Goal: Register for event/course: Register for event/course

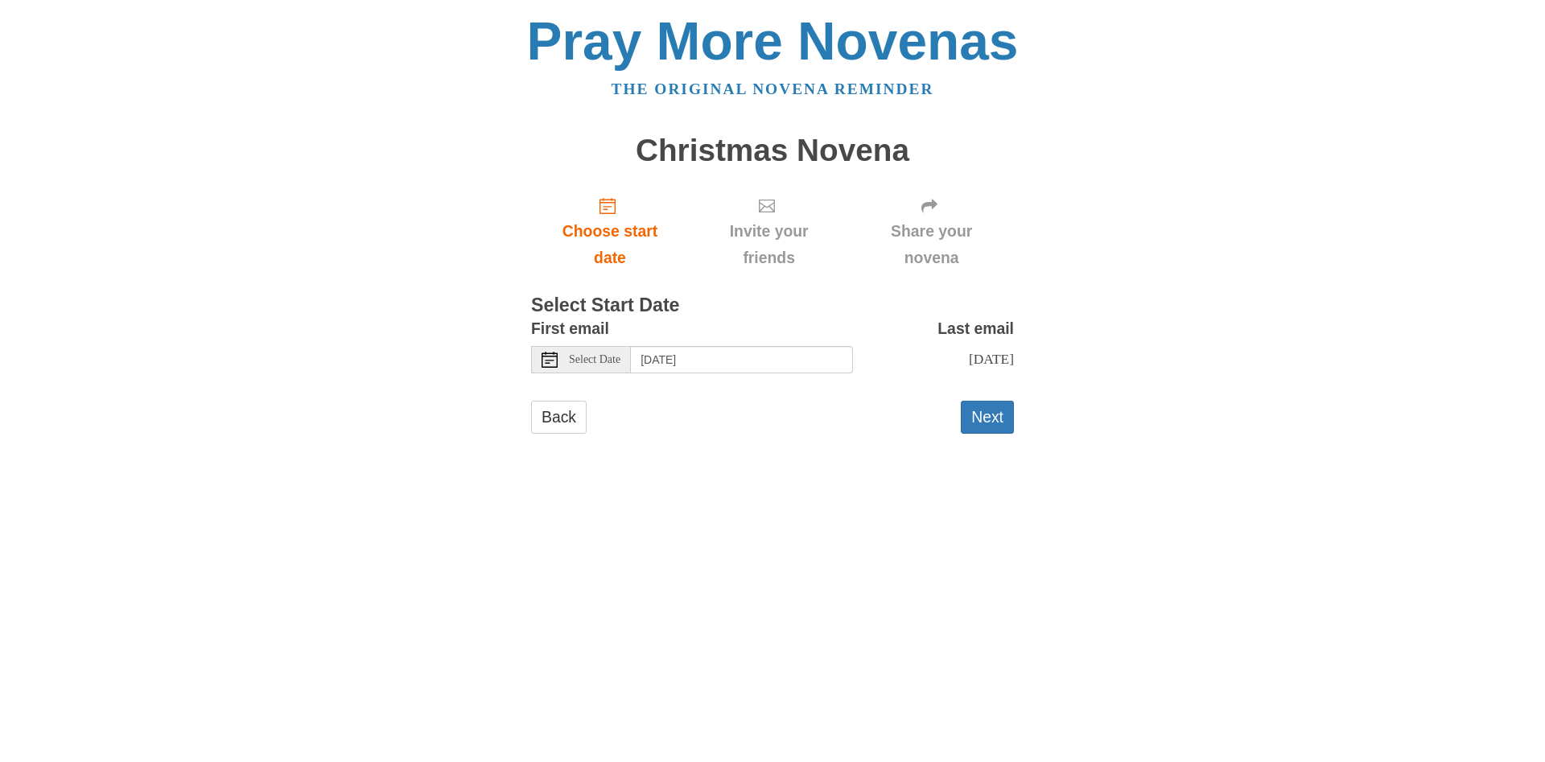
click at [969, 354] on span "Tuesday, October 21st" at bounding box center [991, 359] width 45 height 16
click at [969, 361] on span "Tuesday, October 21st" at bounding box center [991, 359] width 45 height 16
click at [735, 365] on input "[DATE]" at bounding box center [742, 359] width 222 height 27
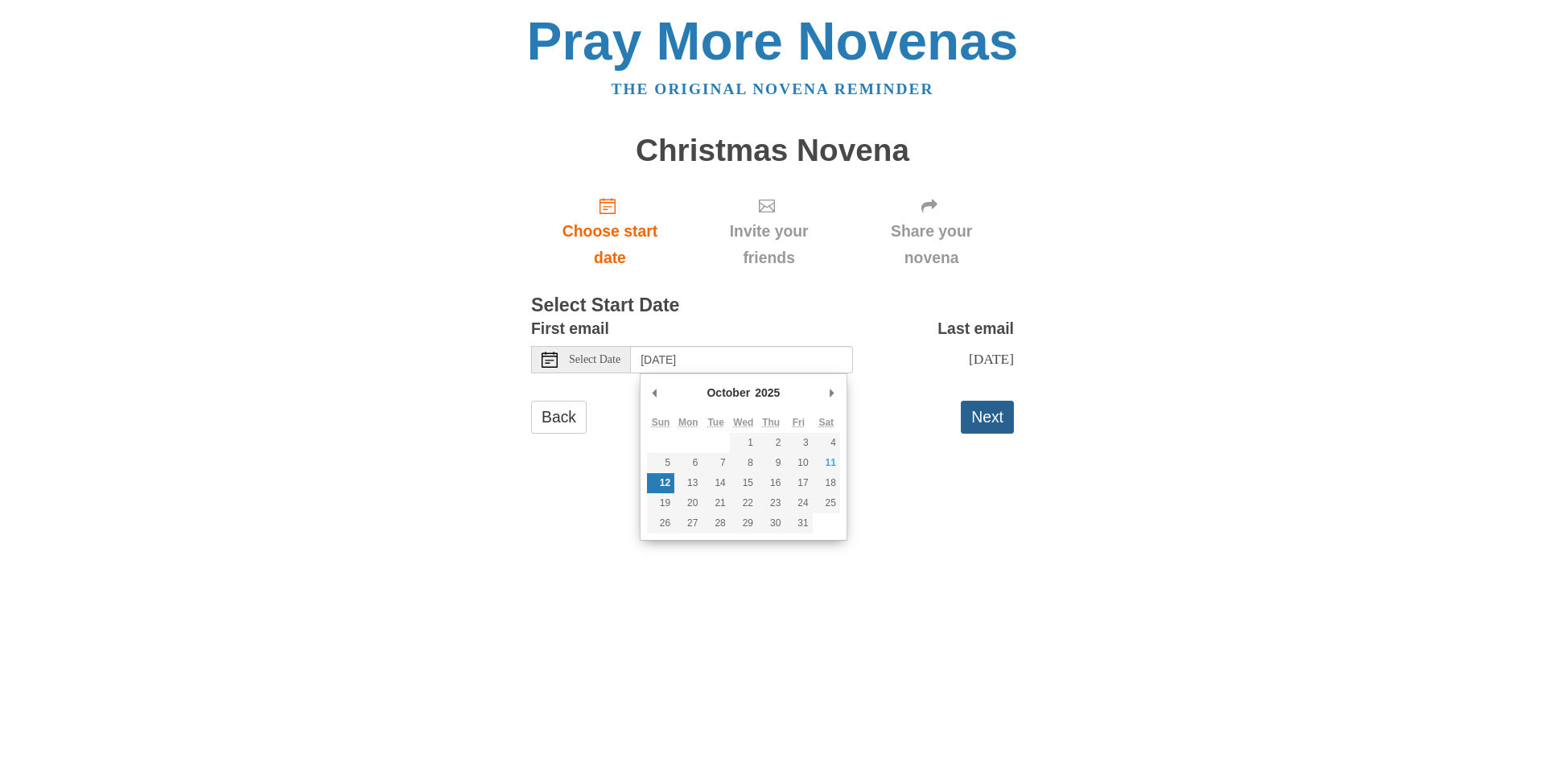
click at [978, 422] on button "Next" at bounding box center [987, 417] width 53 height 33
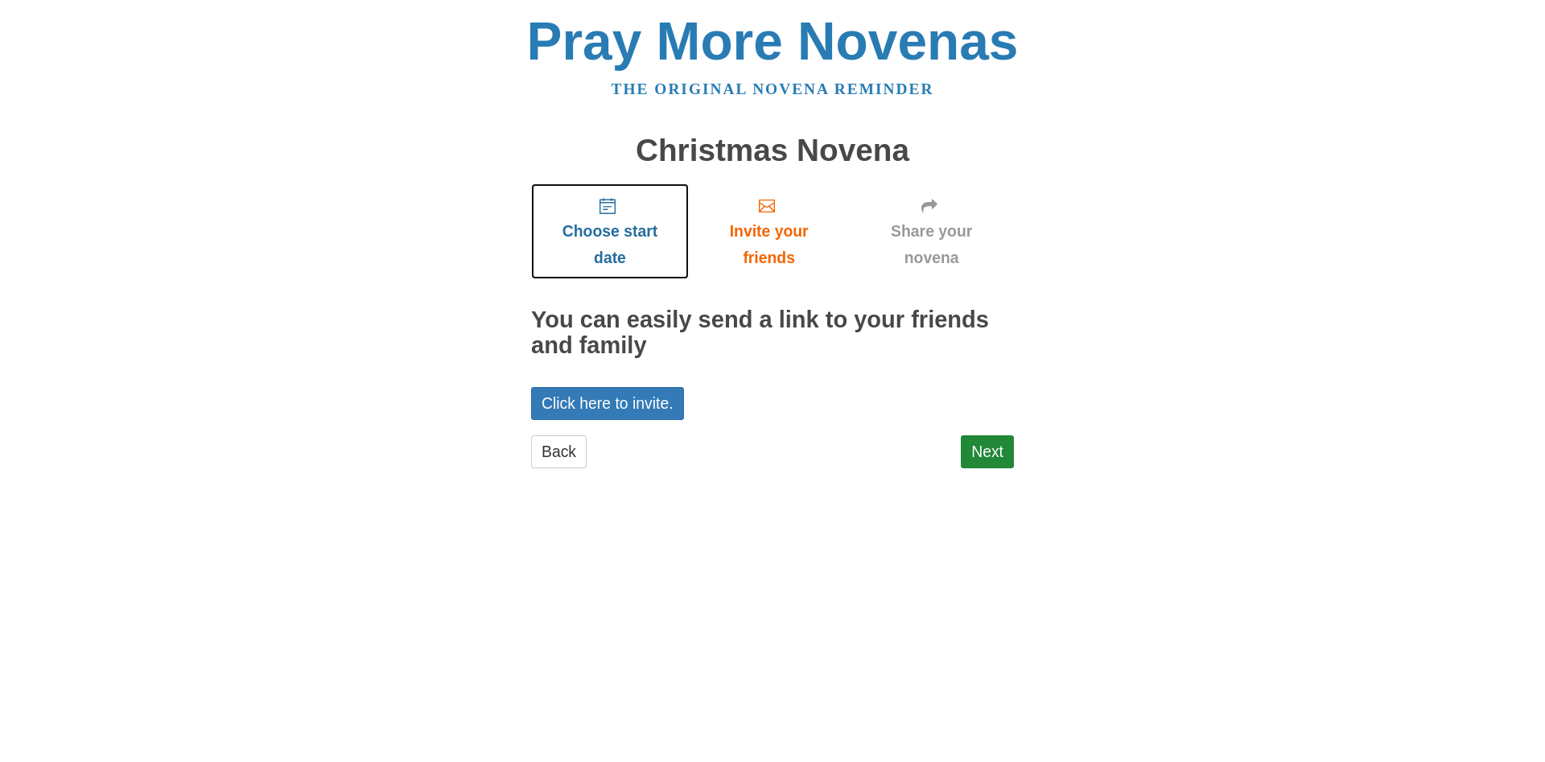
click at [621, 240] on span "Choose start date" at bounding box center [609, 244] width 125 height 53
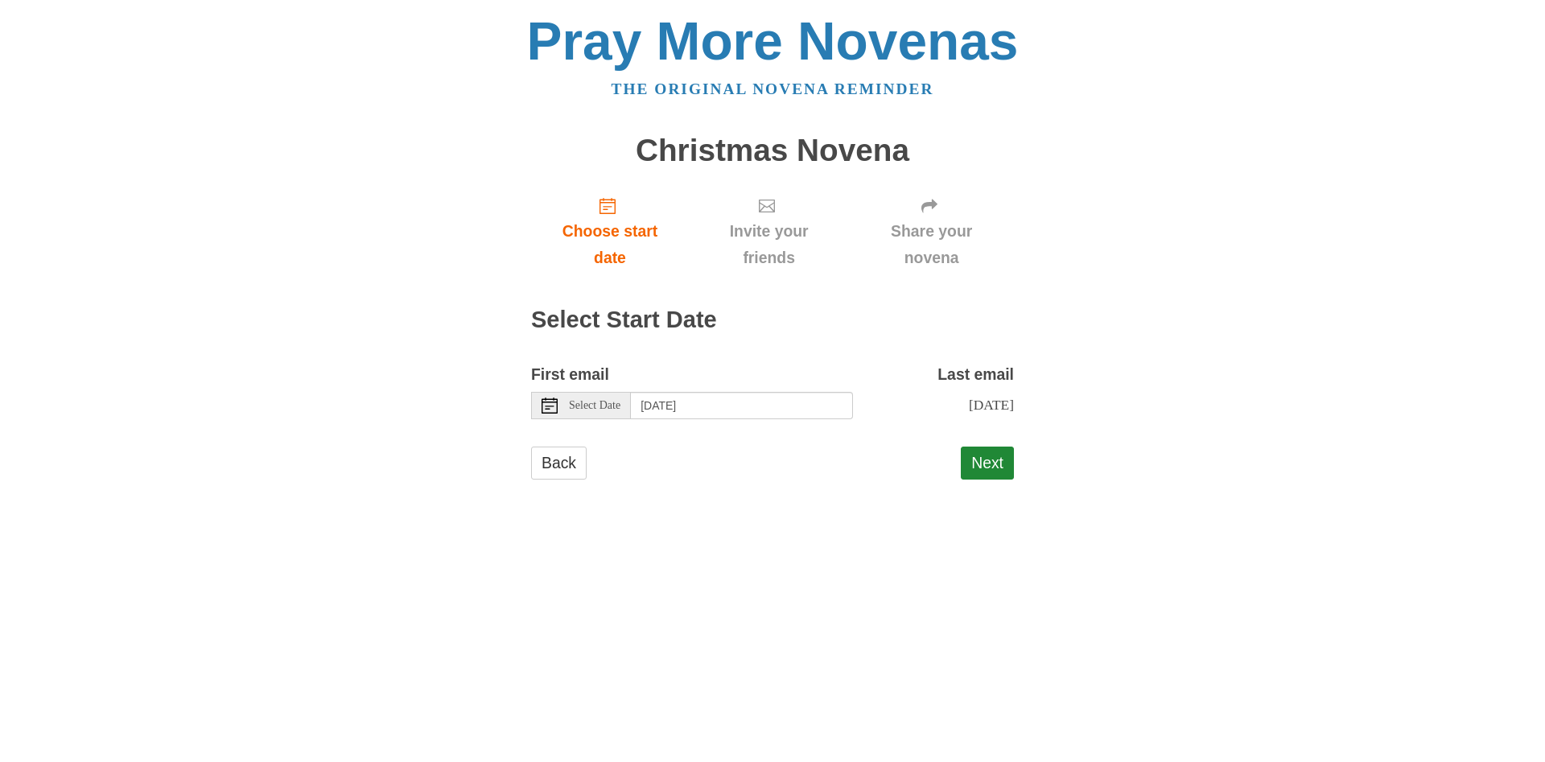
click at [969, 407] on span "Tuesday, October 21st" at bounding box center [991, 405] width 45 height 16
click at [970, 374] on label "Last email" at bounding box center [975, 374] width 76 height 27
click at [969, 409] on span "Tuesday, October 21st" at bounding box center [991, 405] width 45 height 16
drag, startPoint x: 882, startPoint y: 411, endPoint x: 974, endPoint y: 411, distance: 92.5
click at [974, 411] on span "Tuesday, October 21st" at bounding box center [991, 405] width 45 height 16
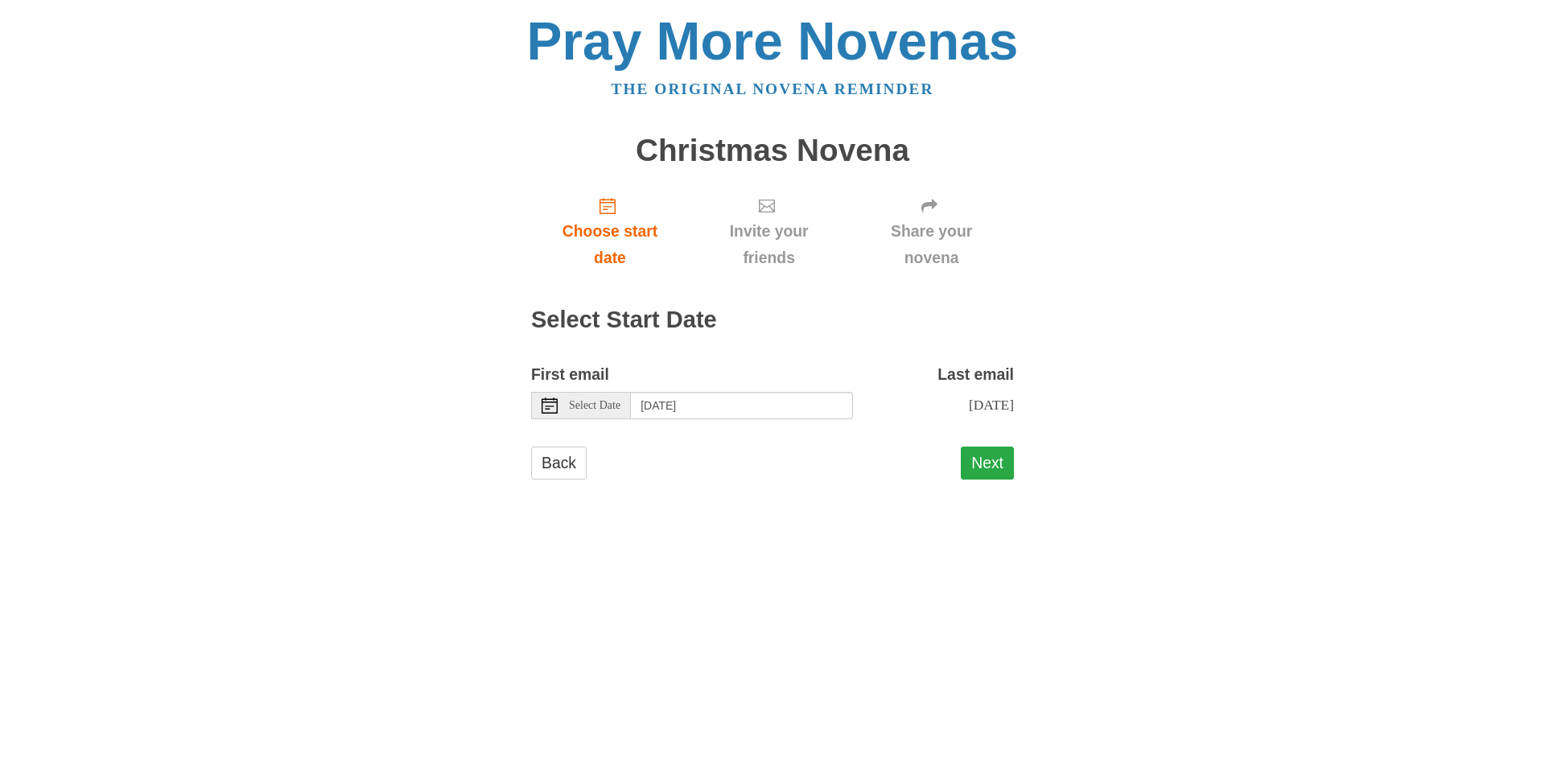
click at [979, 455] on button "Next" at bounding box center [987, 462] width 53 height 33
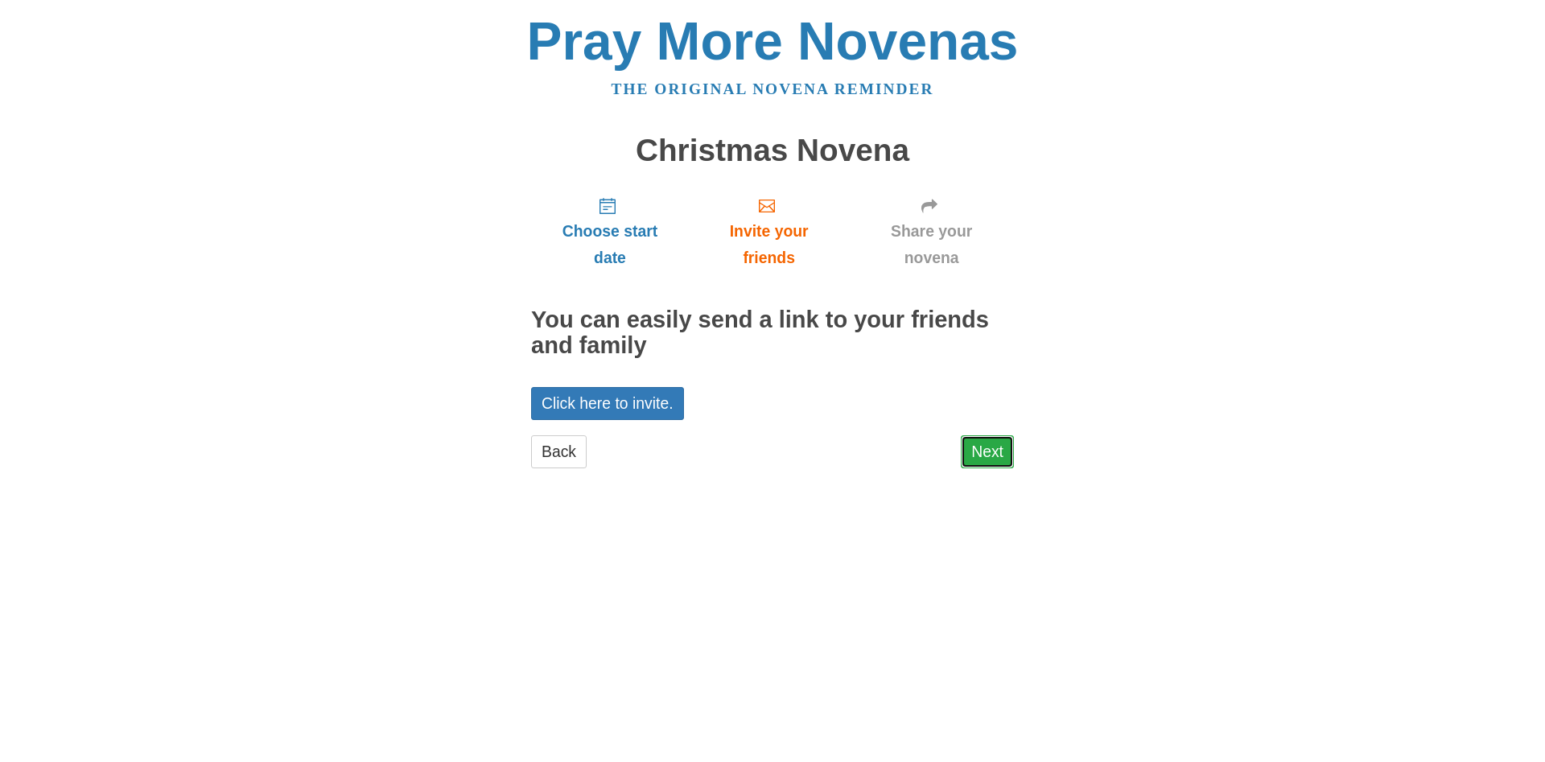
click at [979, 456] on link "Next" at bounding box center [987, 451] width 53 height 33
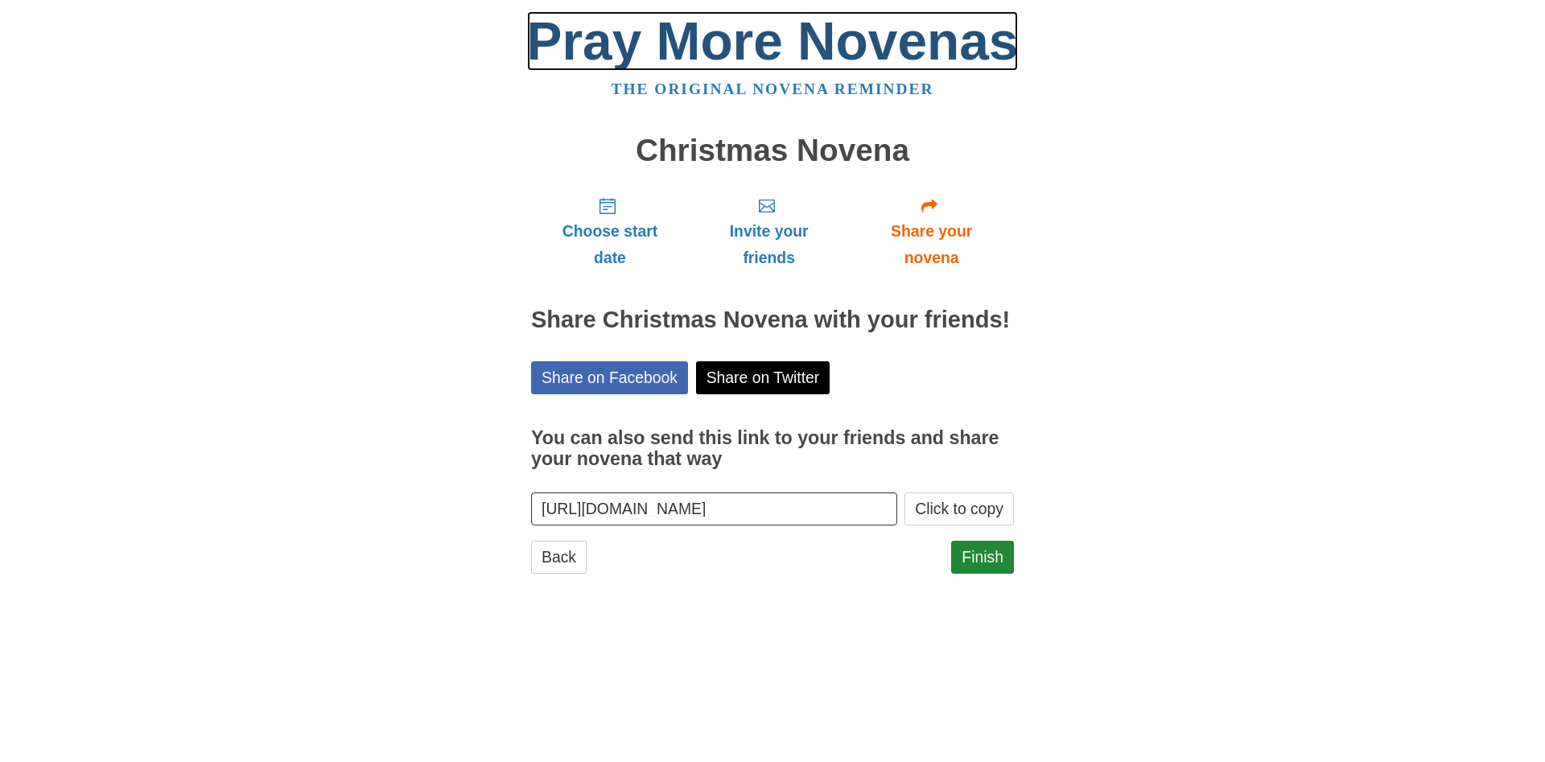
click at [683, 60] on link "Pray More Novenas" at bounding box center [773, 41] width 492 height 60
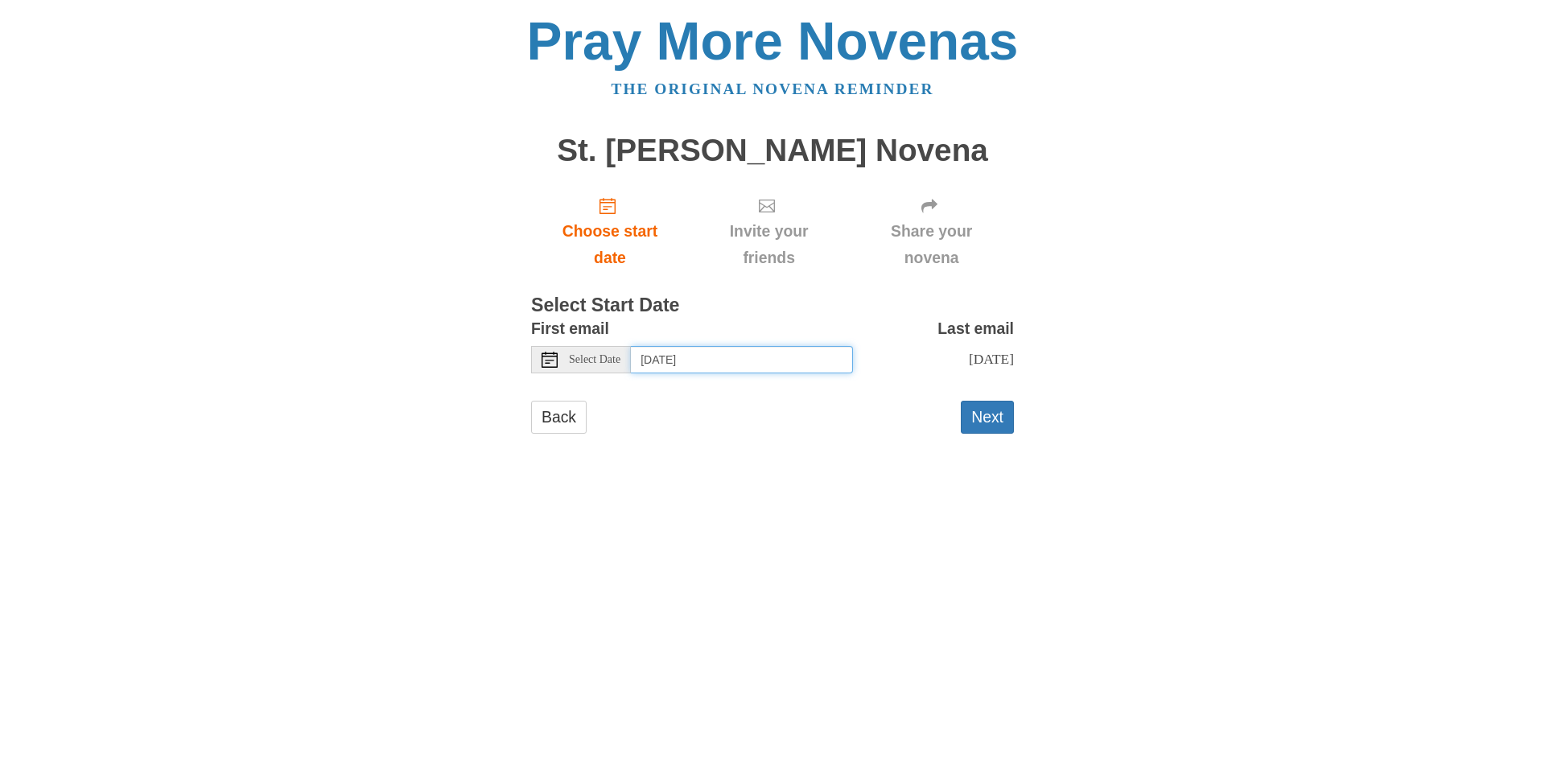
click at [739, 356] on input "Sunday, October 12th" at bounding box center [742, 359] width 222 height 27
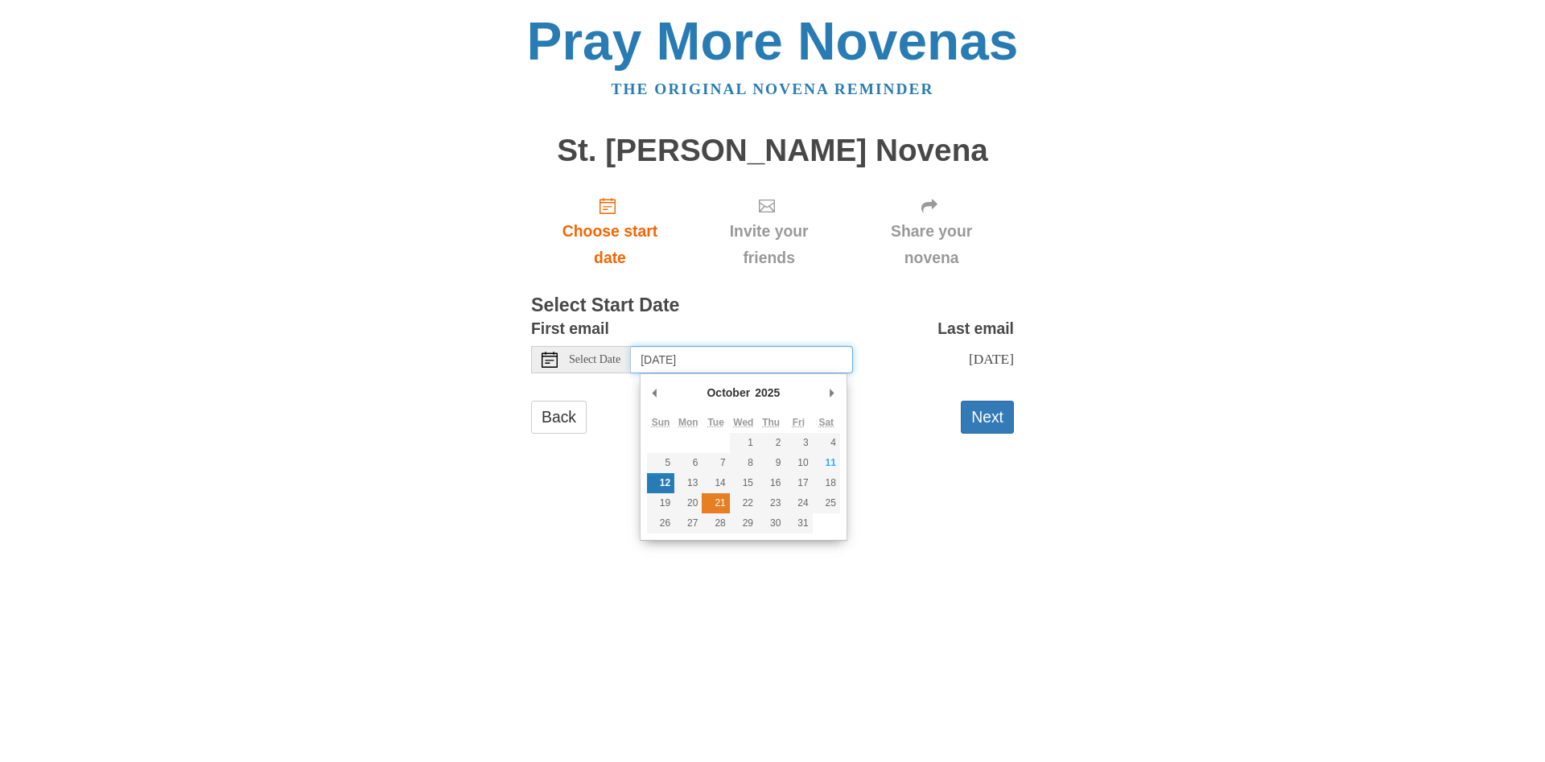
type input "Tuesday, October 21st"
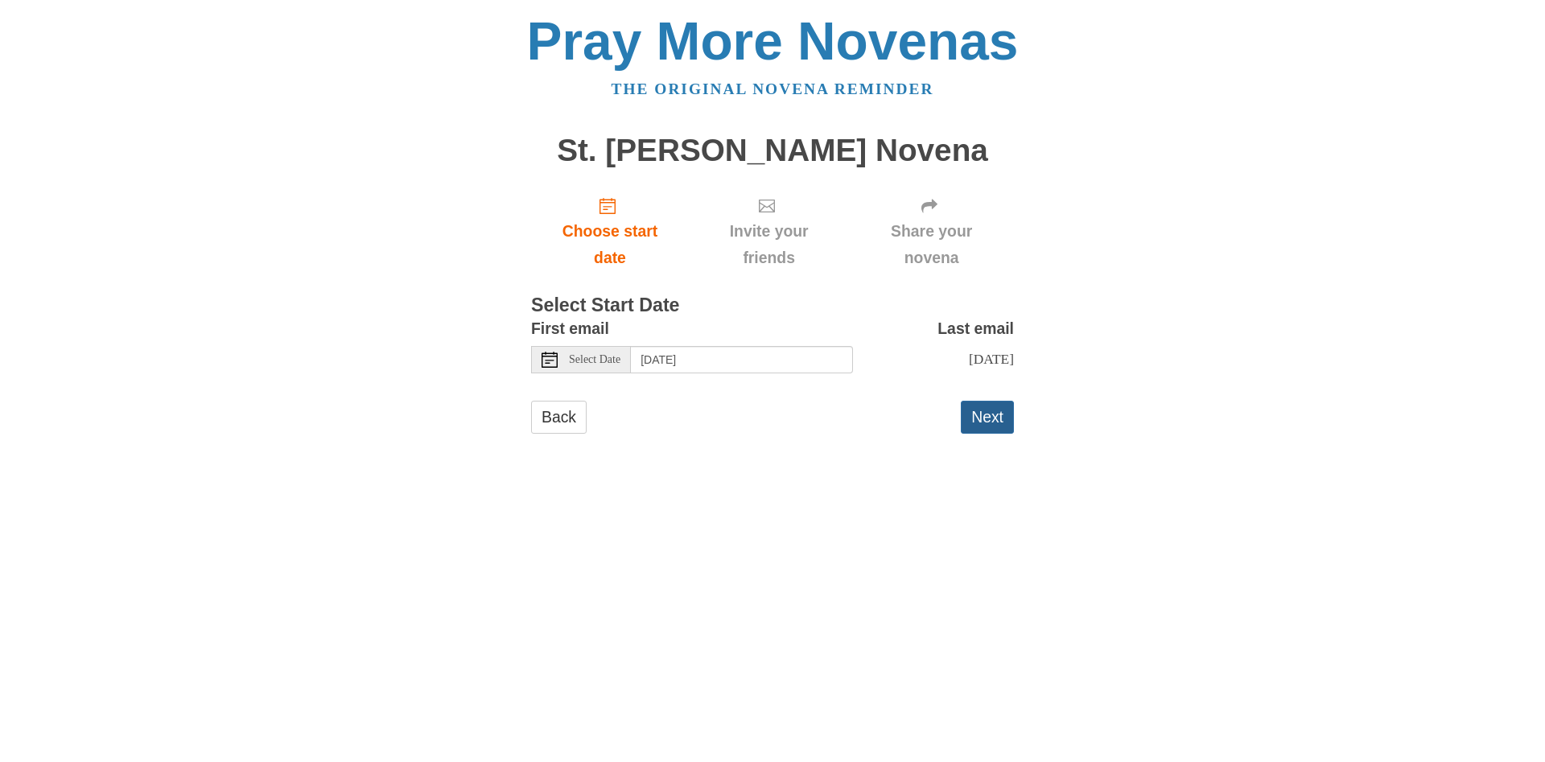
click at [977, 434] on button "Next" at bounding box center [987, 417] width 53 height 33
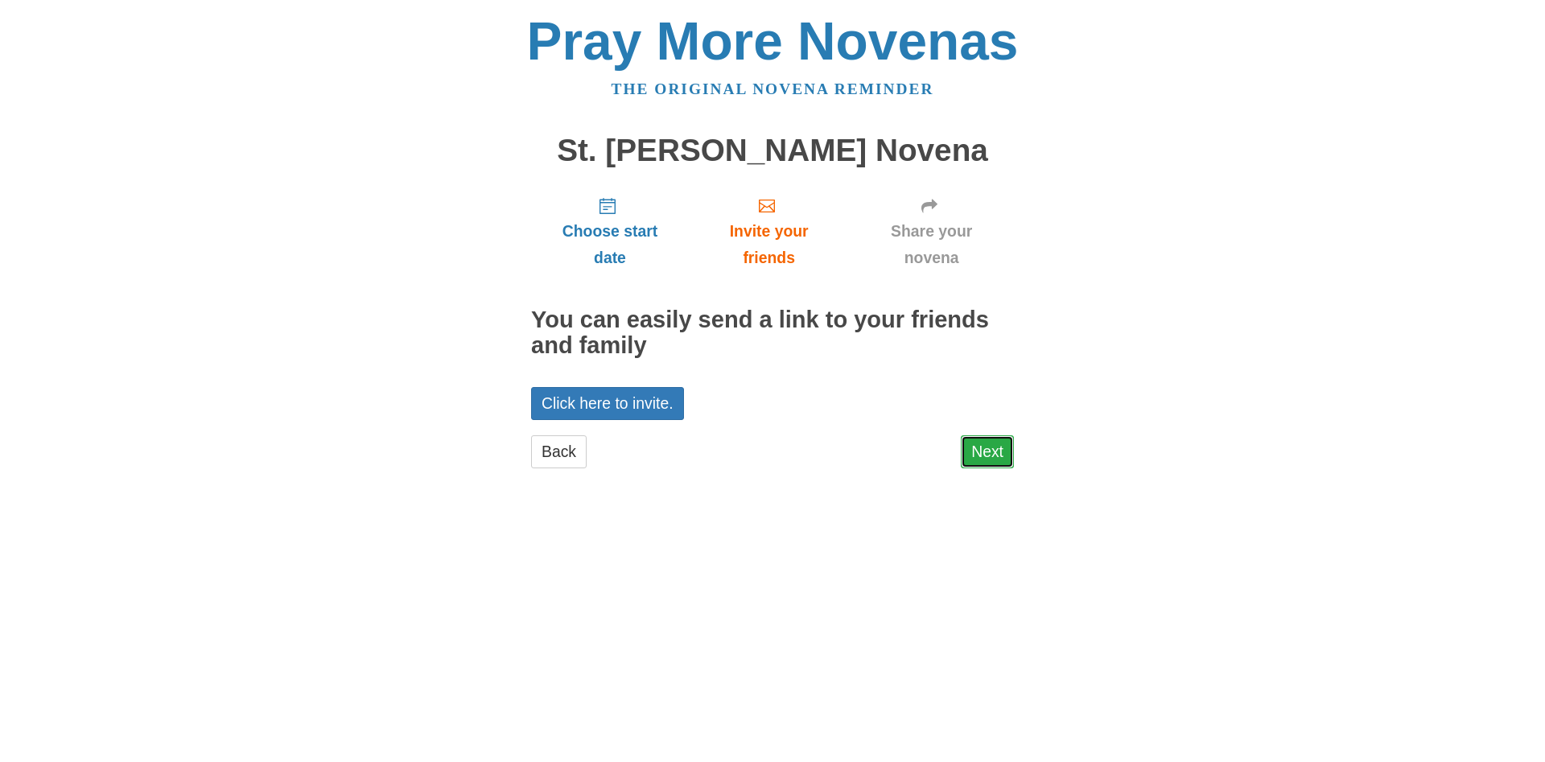
click at [981, 456] on link "Next" at bounding box center [987, 451] width 53 height 33
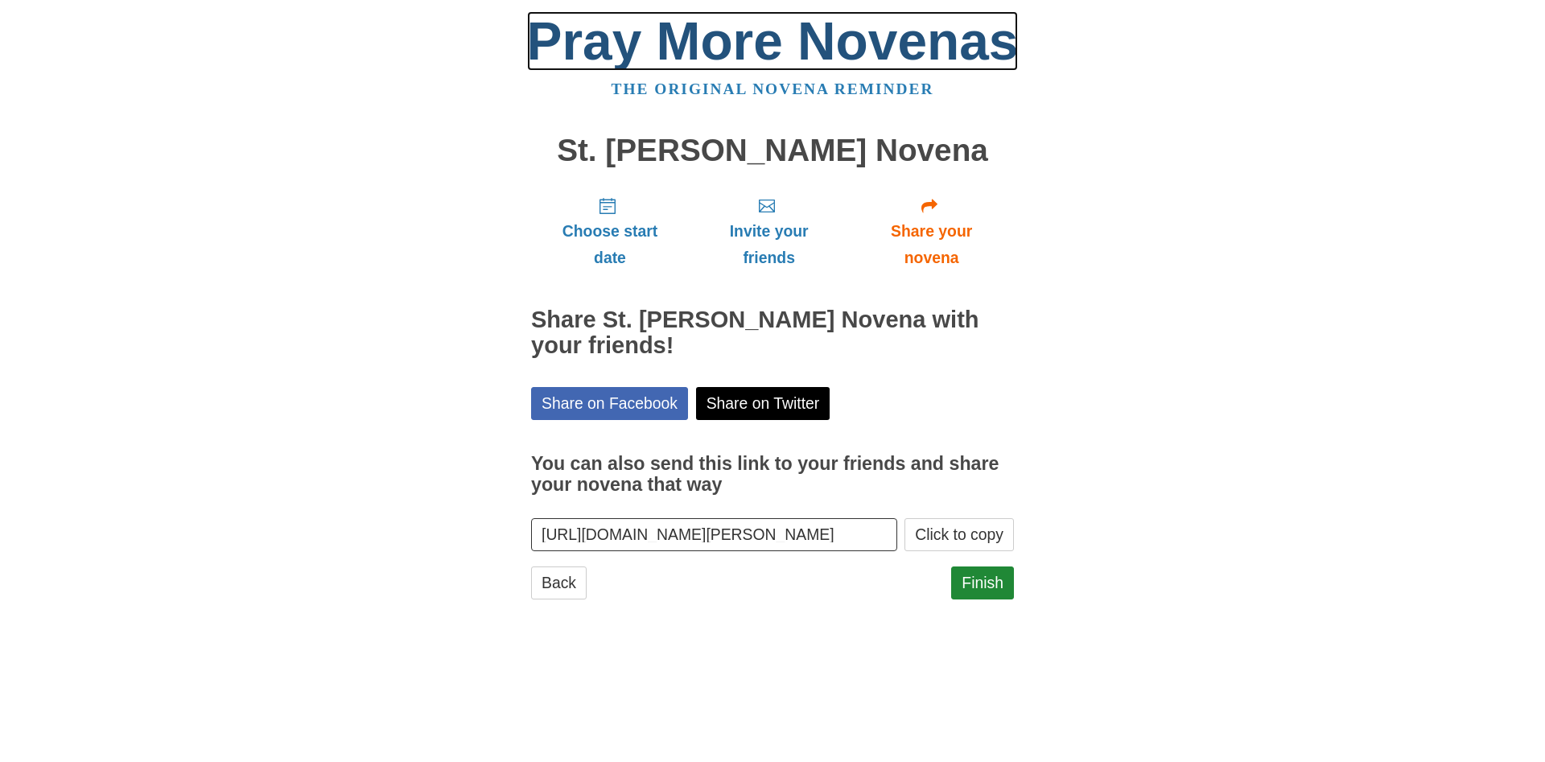
click at [676, 41] on link "Pray More Novenas" at bounding box center [773, 41] width 492 height 60
